Goal: Check status: Check status

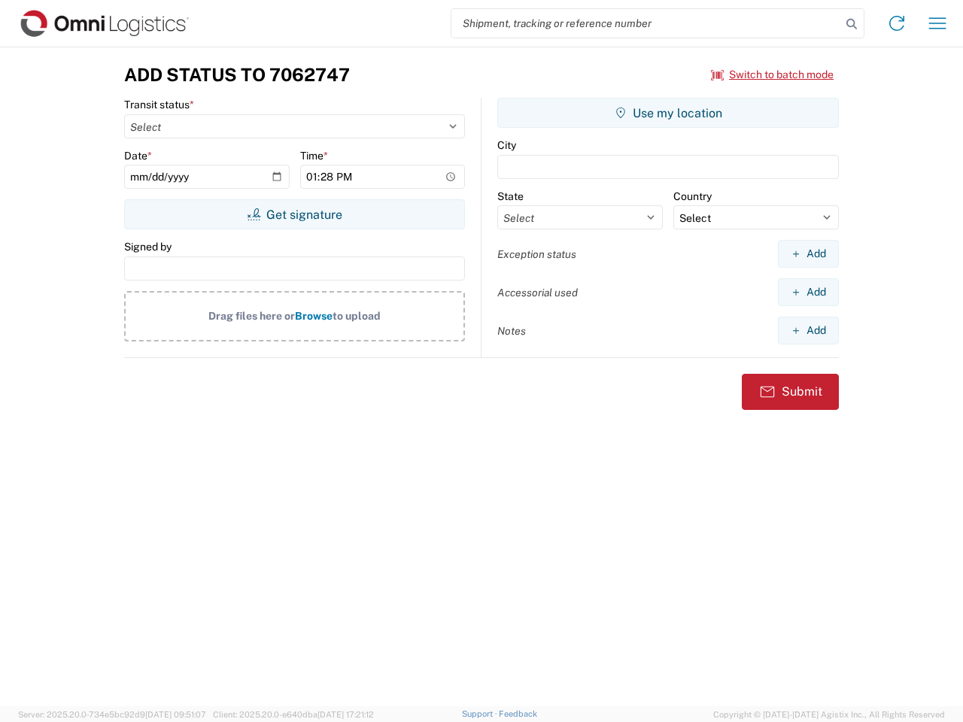
click at [646, 23] on input "search" at bounding box center [646, 23] width 390 height 29
click at [852, 24] on icon at bounding box center [851, 24] width 21 height 21
click at [897, 23] on icon at bounding box center [897, 23] width 24 height 24
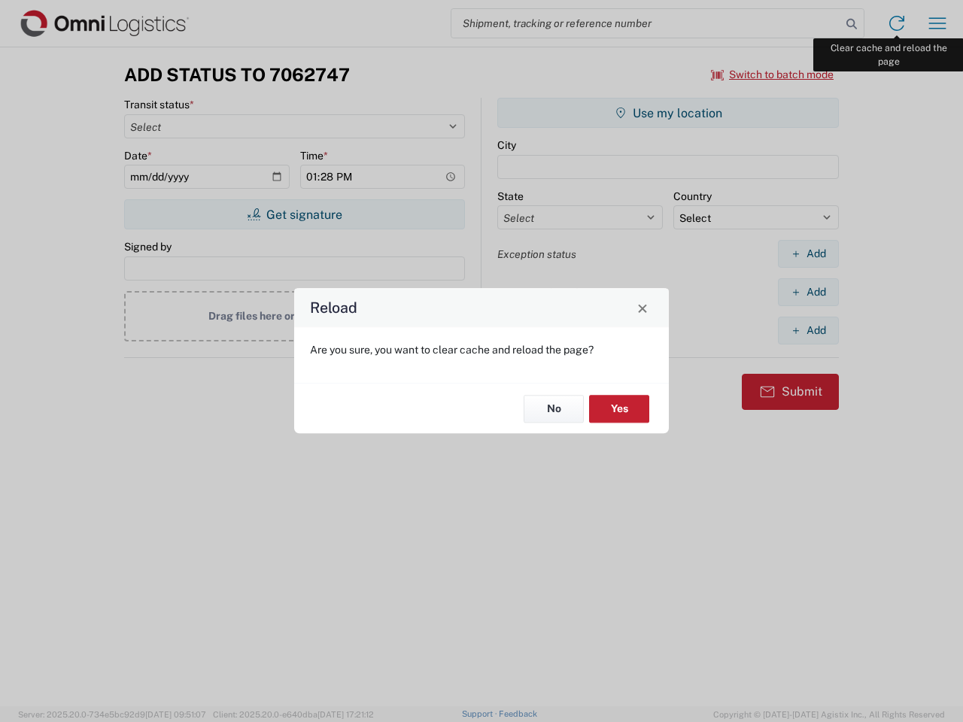
click at [937, 23] on div "Reload Are you sure, you want to clear cache and reload the page? No Yes" at bounding box center [481, 361] width 963 height 722
click at [773, 74] on div "Reload Are you sure, you want to clear cache and reload the page? No Yes" at bounding box center [481, 361] width 963 height 722
click at [294, 214] on div "Reload Are you sure, you want to clear cache and reload the page? No Yes" at bounding box center [481, 361] width 963 height 722
click at [668, 113] on div "Reload Are you sure, you want to clear cache and reload the page? No Yes" at bounding box center [481, 361] width 963 height 722
click at [808, 254] on div "Reload Are you sure, you want to clear cache and reload the page? No Yes" at bounding box center [481, 361] width 963 height 722
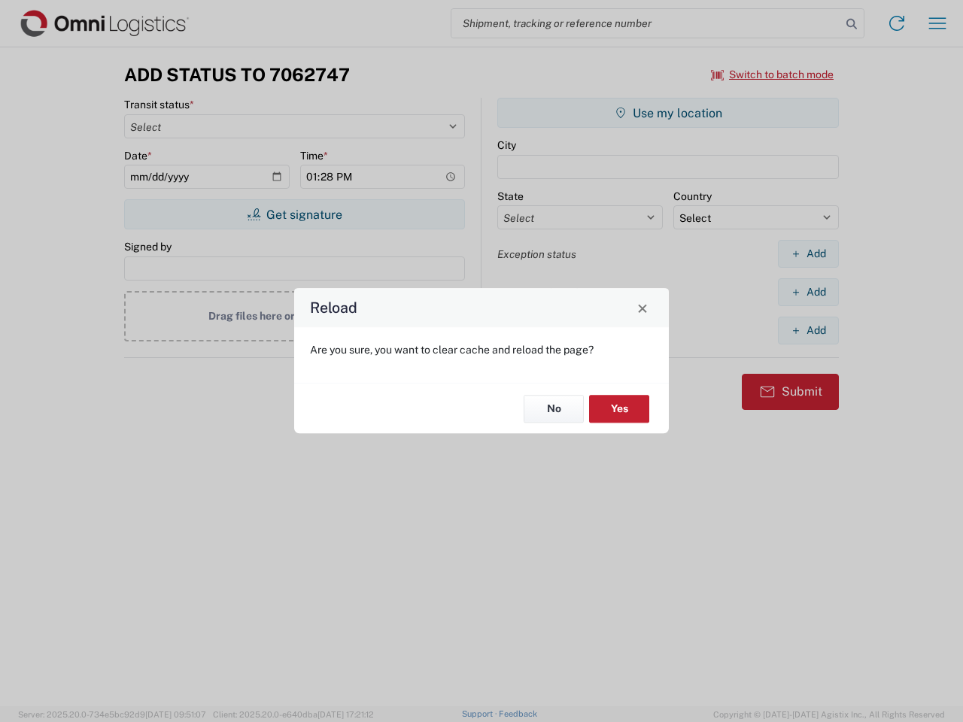
click at [808, 292] on div "Reload Are you sure, you want to clear cache and reload the page? No Yes" at bounding box center [481, 361] width 963 height 722
click at [808, 330] on div "Reload Are you sure, you want to clear cache and reload the page? No Yes" at bounding box center [481, 361] width 963 height 722
